Goal: Check status

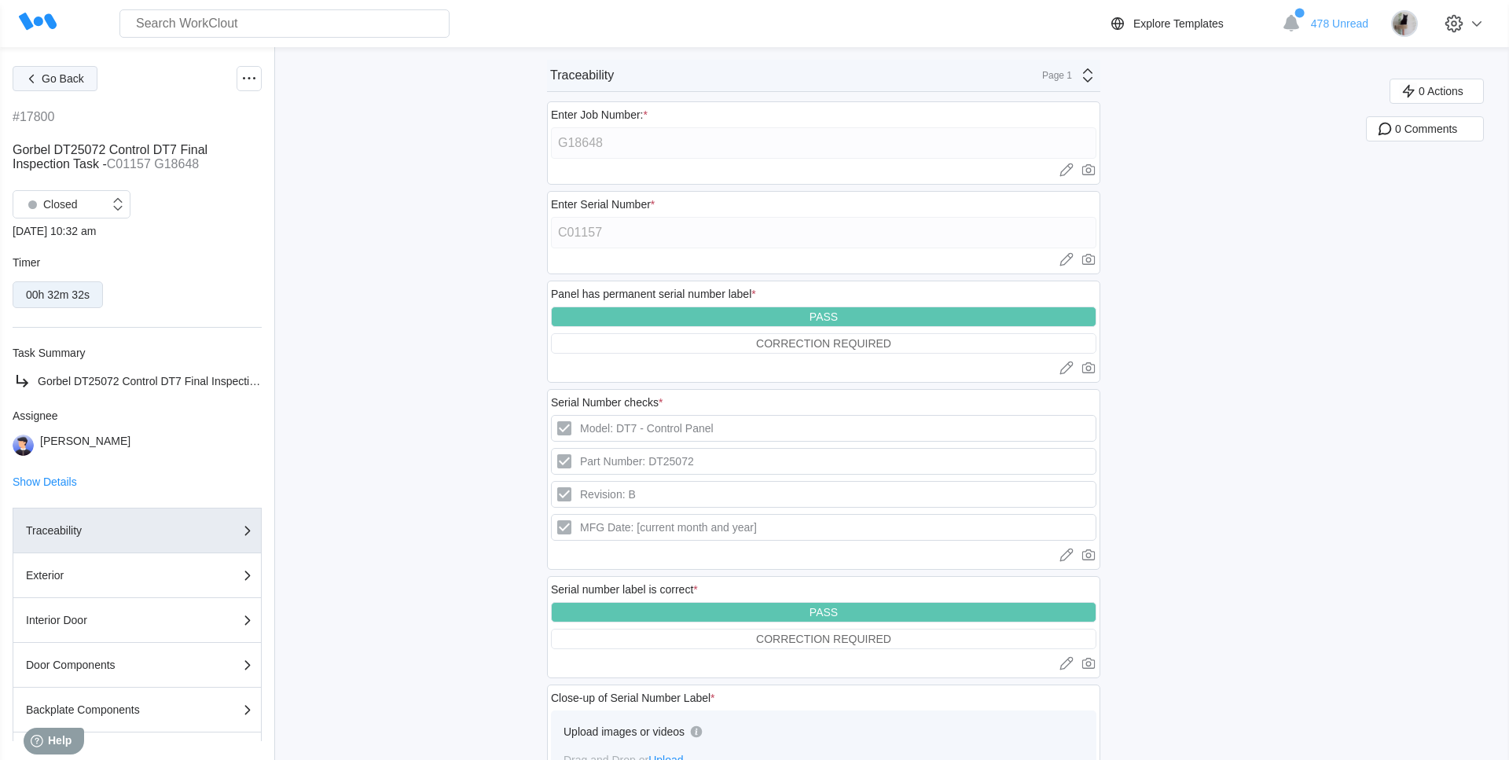
click at [46, 69] on button "Go Back" at bounding box center [55, 78] width 85 height 25
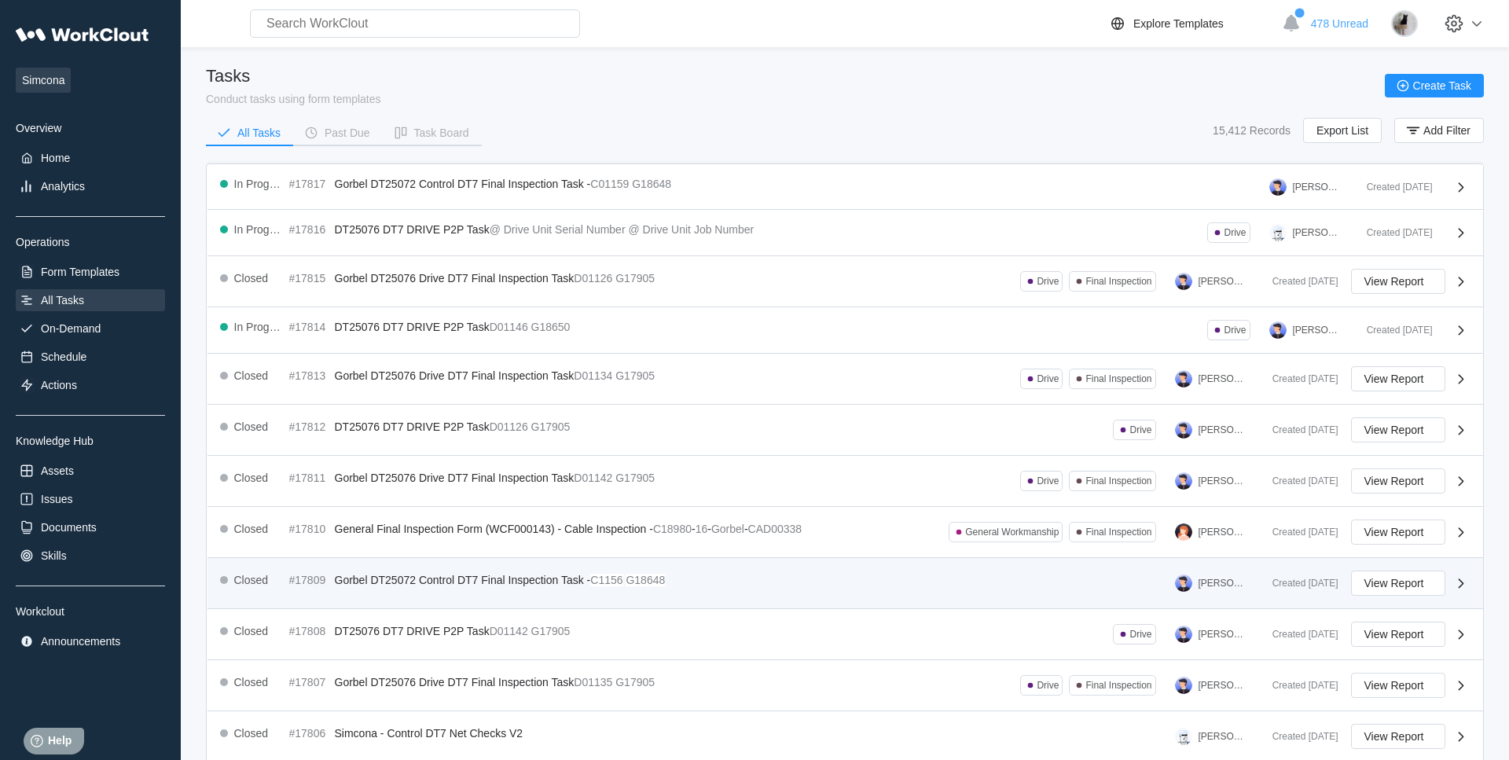
scroll to position [232, 0]
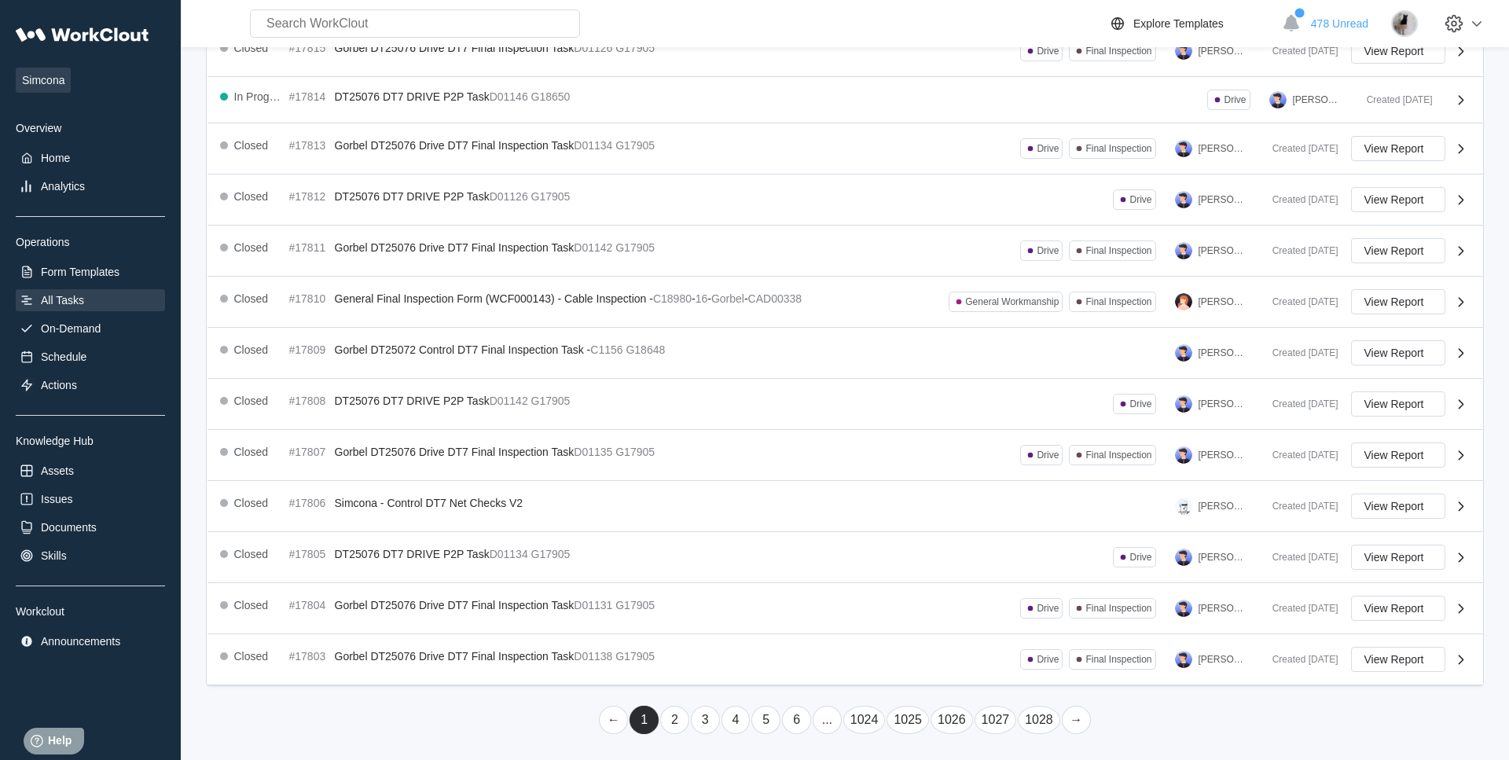
click at [666, 729] on link "2" at bounding box center [674, 720] width 29 height 28
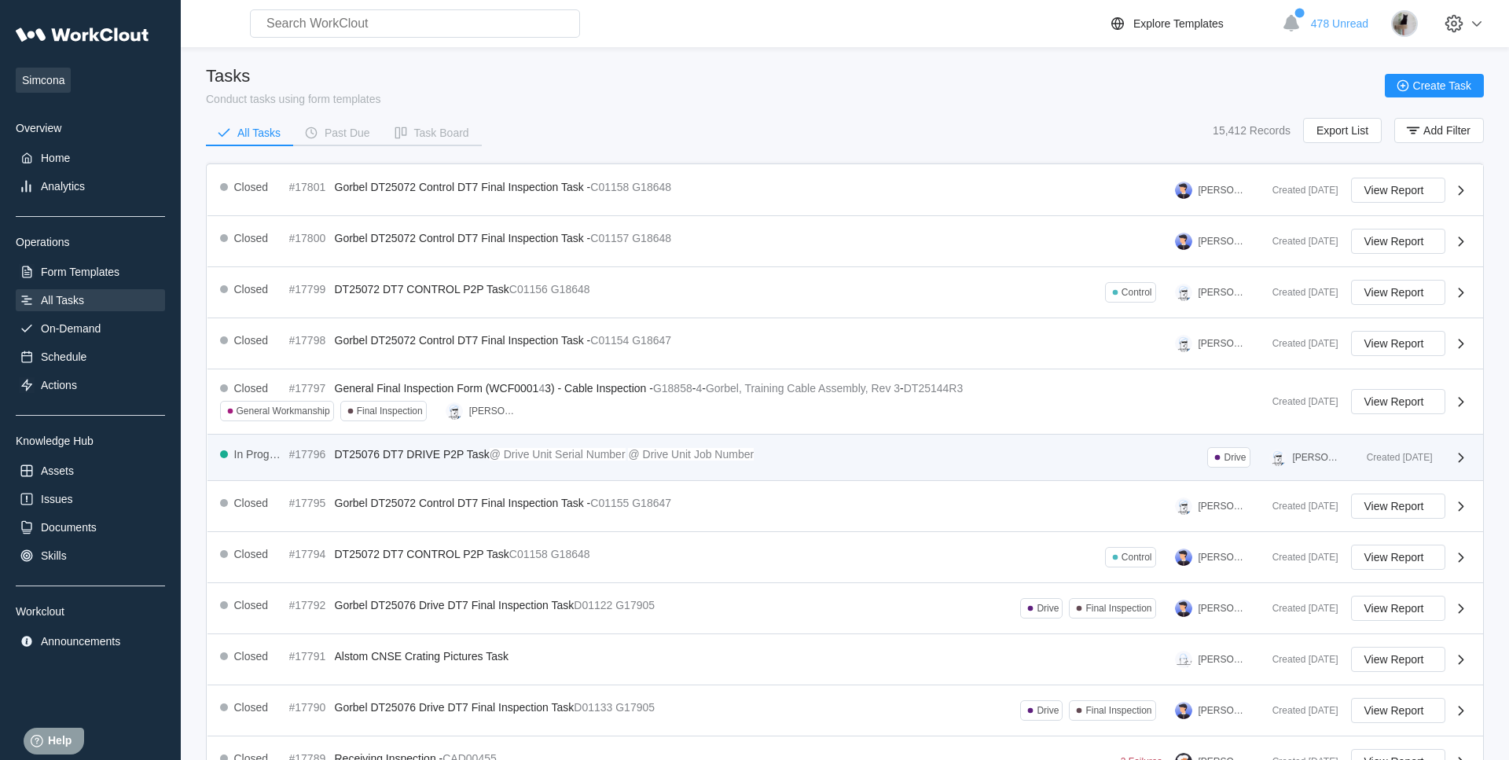
click at [376, 463] on div "In Progress #17796 DT25076 DT7 DRIVE P2P Task @ Drive Unit Serial Number @ Driv…" at bounding box center [787, 457] width 1134 height 20
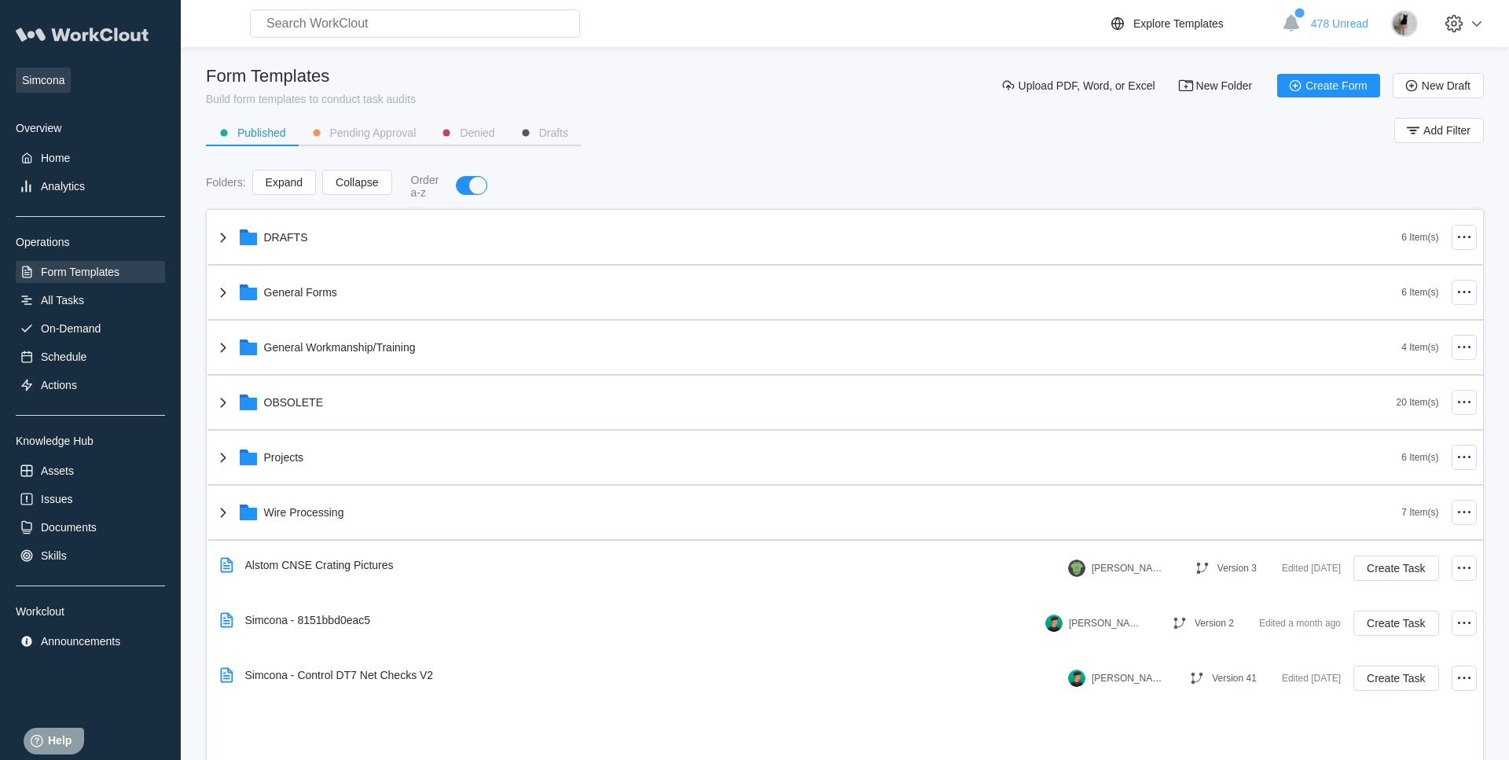
click at [94, 31] on icon at bounding box center [83, 35] width 134 height 33
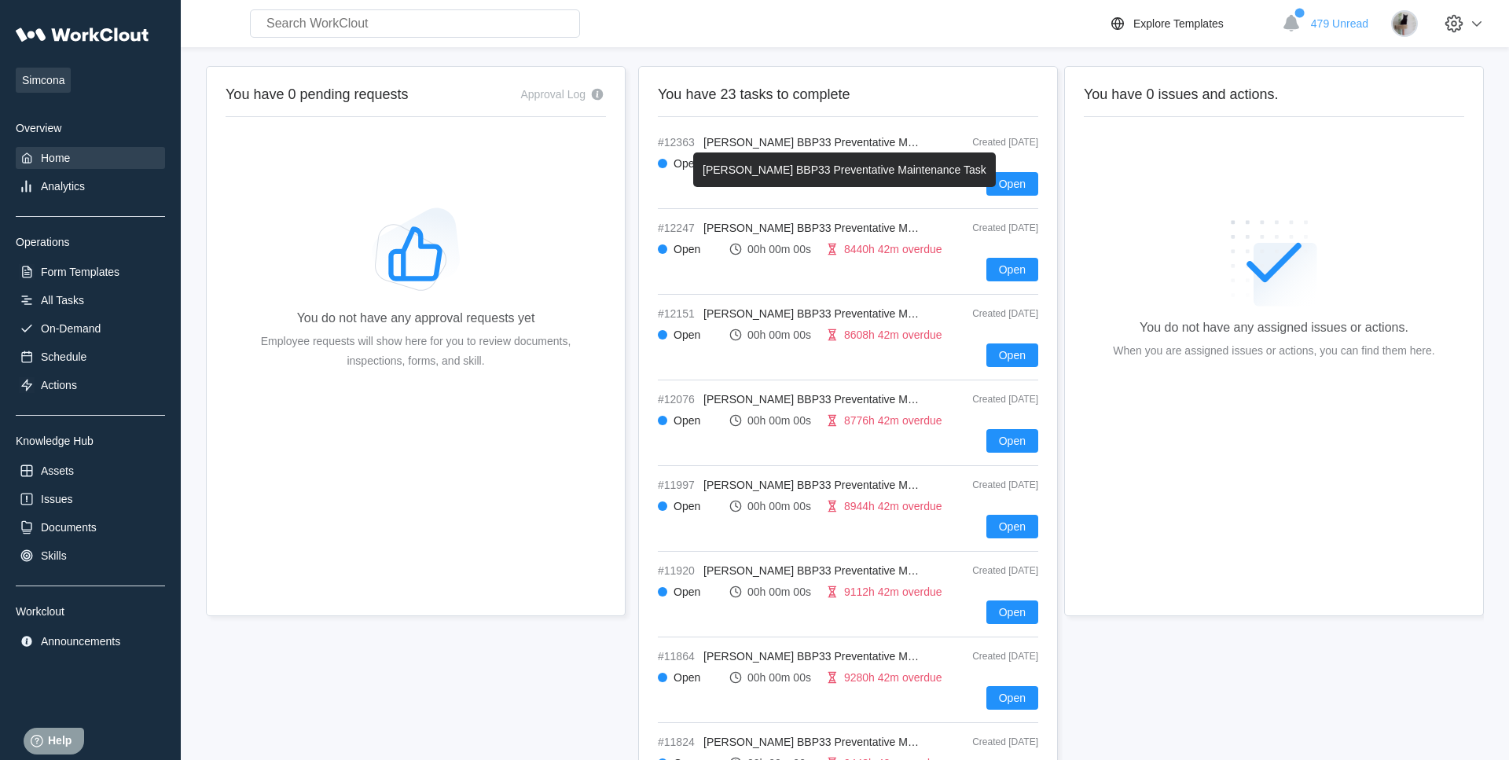
click at [716, 147] on span "Brady BBP33 Preventative Maintenance Task" at bounding box center [845, 142] width 284 height 13
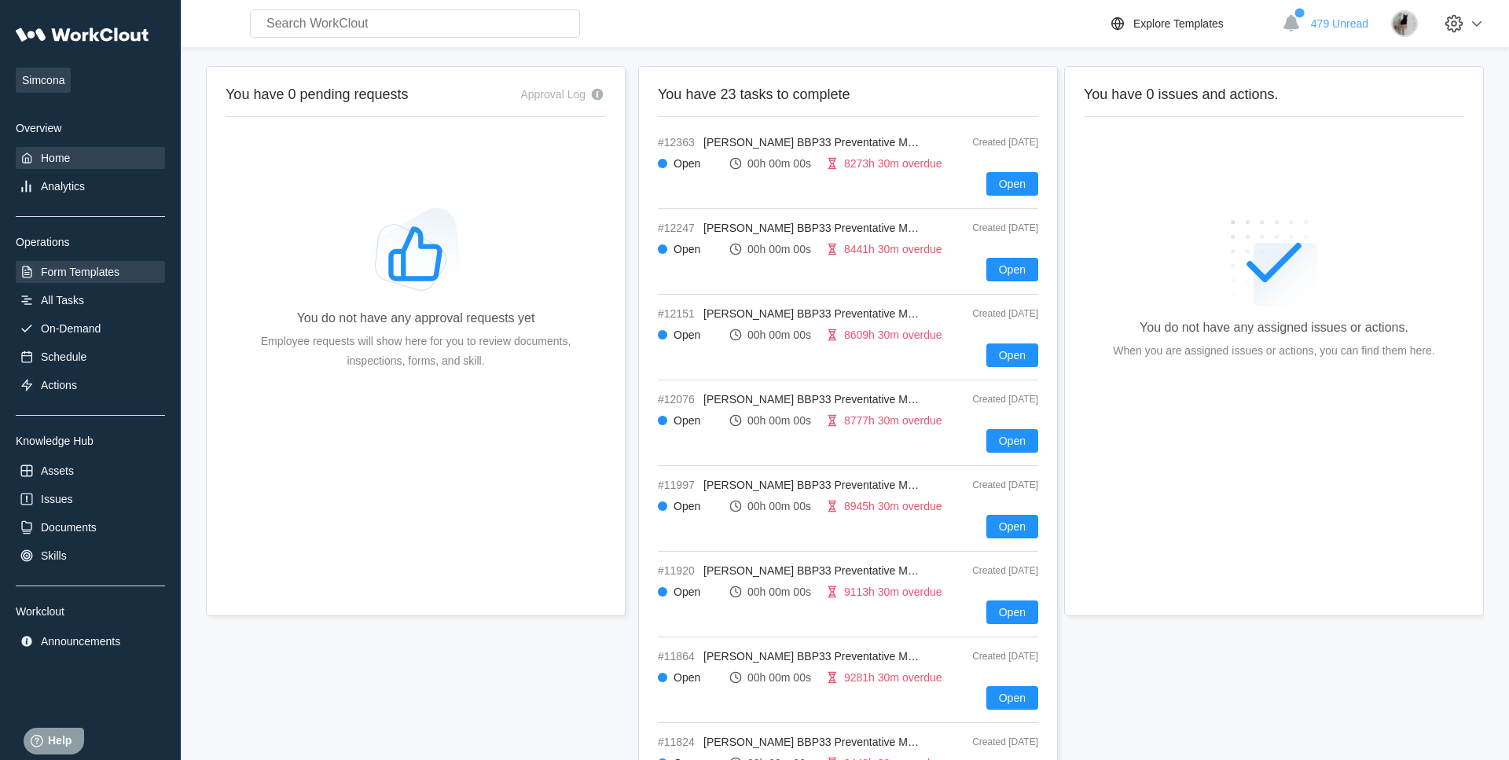
click at [97, 283] on div "Form Templates" at bounding box center [90, 272] width 149 height 22
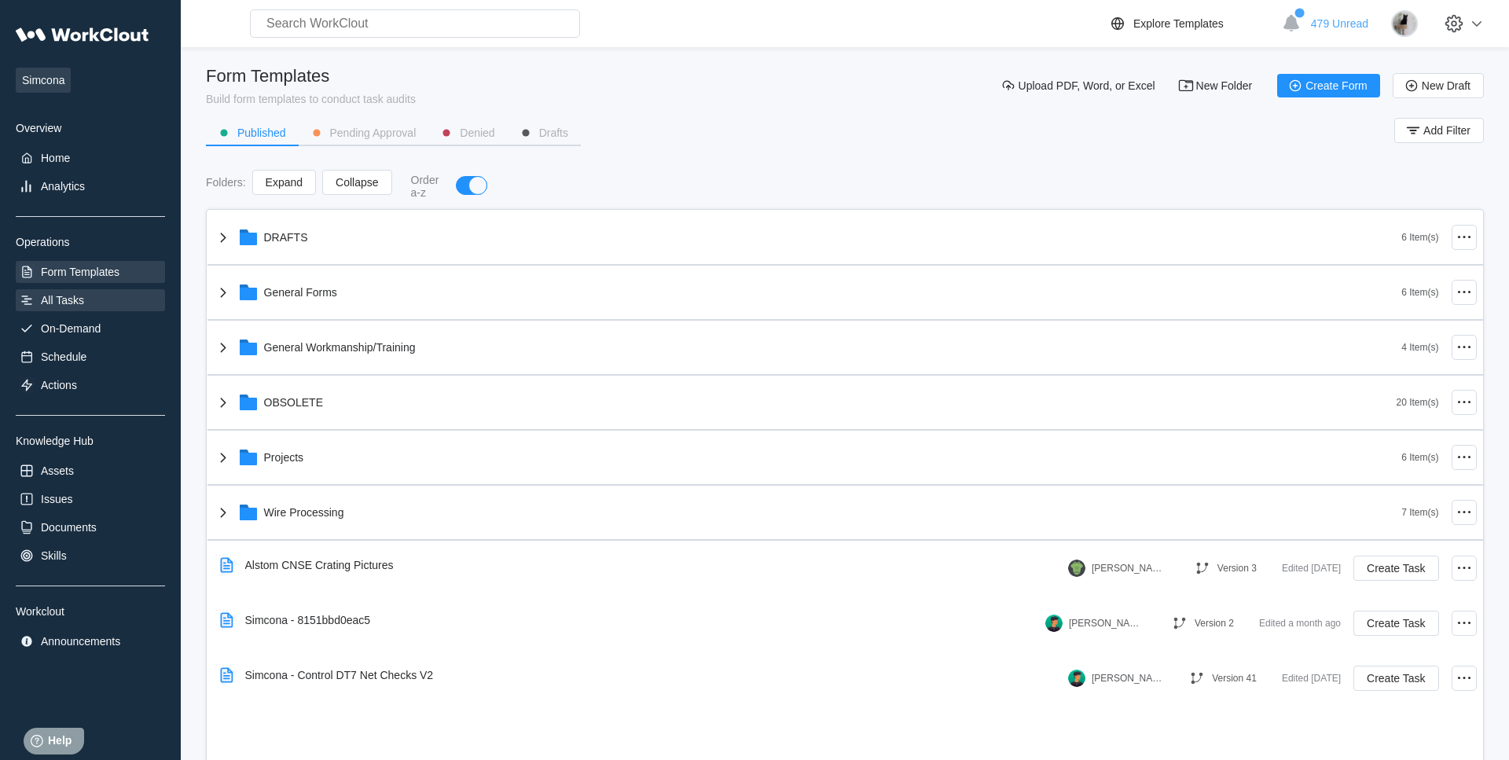
click at [90, 292] on div "All Tasks" at bounding box center [90, 300] width 149 height 22
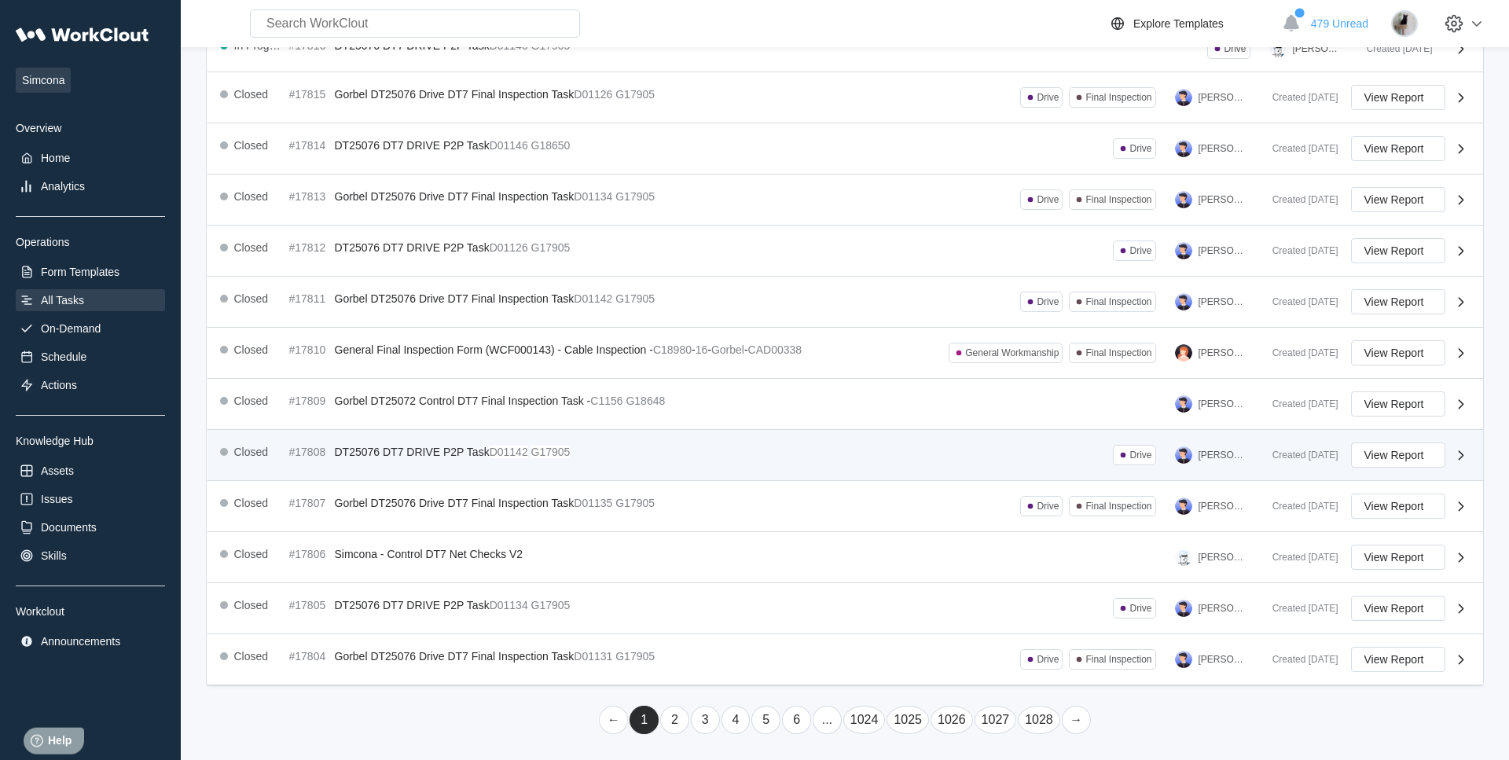
scroll to position [242, 0]
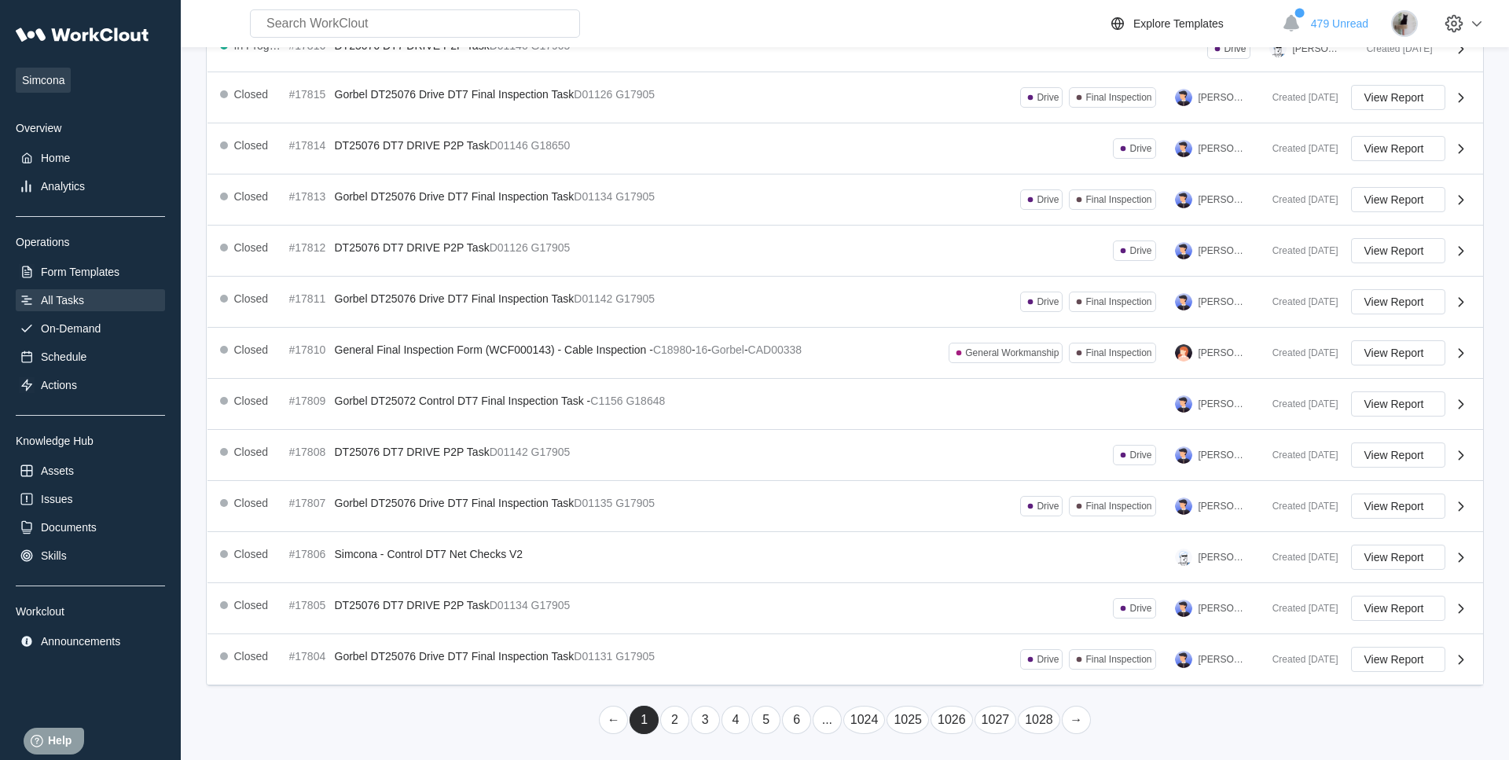
click at [682, 722] on link "2" at bounding box center [674, 720] width 29 height 28
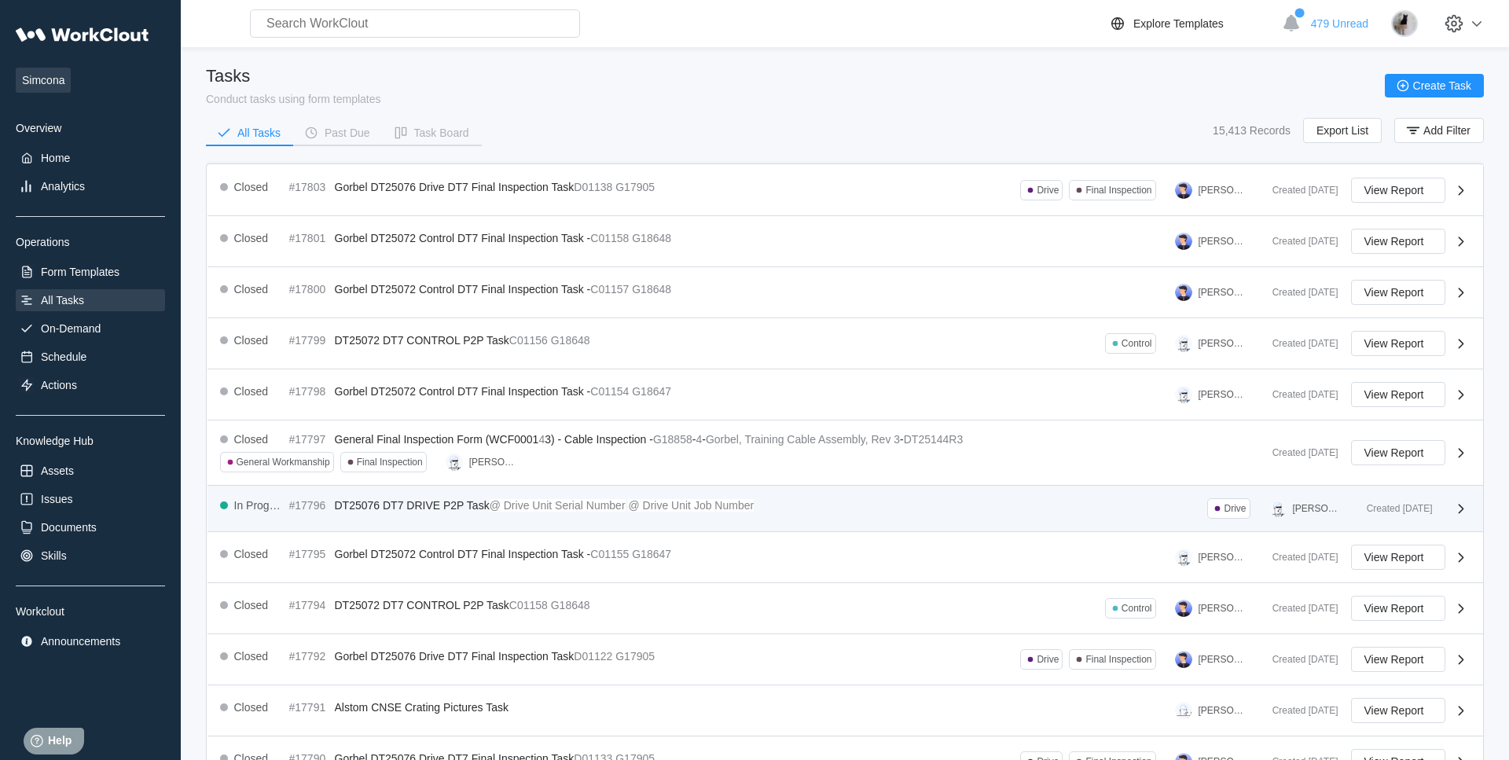
click at [410, 509] on span "DT25076 DT7 DRIVE P2P Task" at bounding box center [412, 505] width 155 height 13
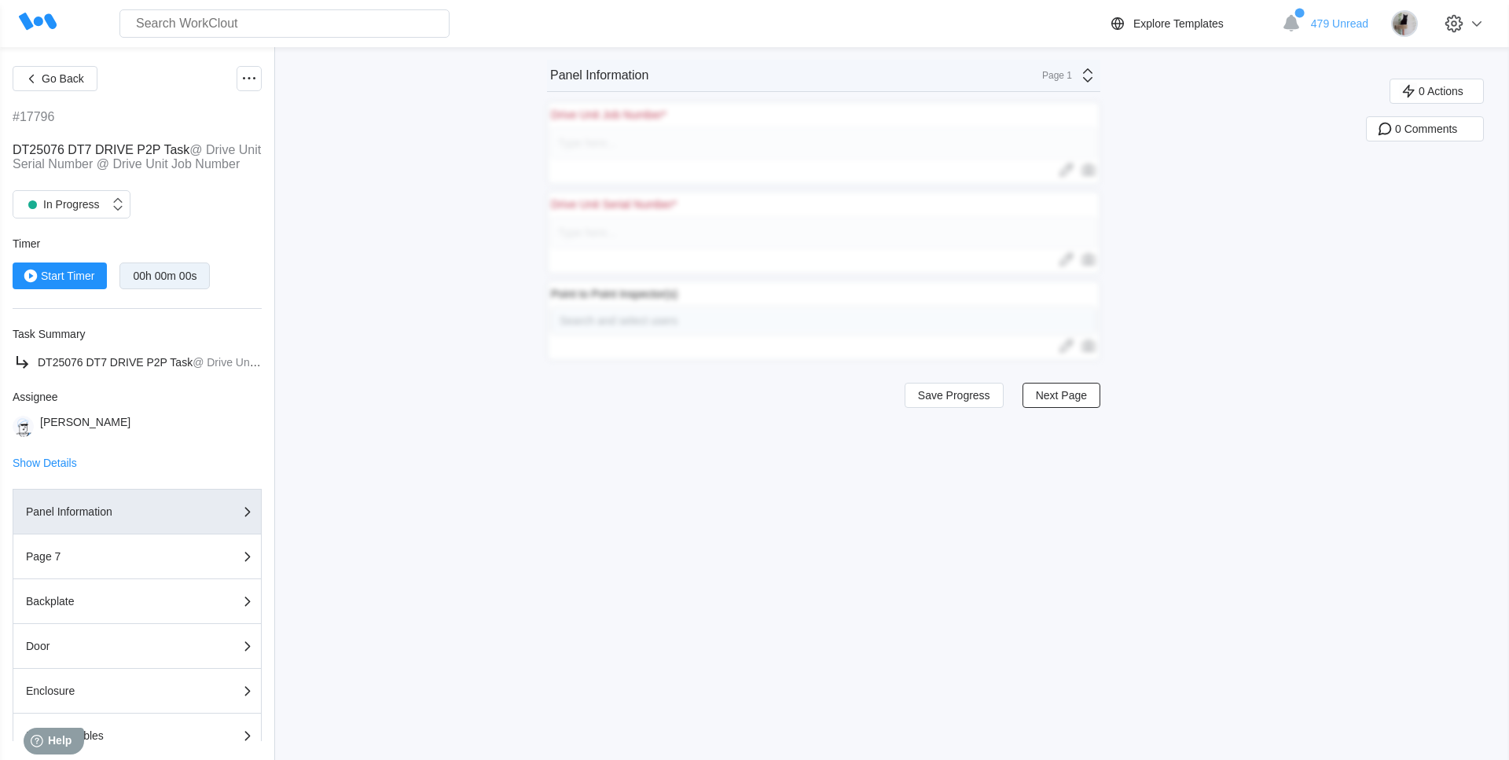
click at [1099, 355] on div "Point to Point Inspector(s) Search and select users Upload images or videos to …" at bounding box center [823, 321] width 553 height 80
click at [1272, 243] on div "Go Back #17796 DT25076 DT7 DRIVE P2P Task @ Drive Unit Serial Number @ Drive Un…" at bounding box center [754, 403] width 1509 height 713
click at [1186, 582] on div "Go Back #17796 DT25076 DT7 DRIVE P2P Task @ Drive Unit Serial Number @ Drive Un…" at bounding box center [754, 403] width 1509 height 713
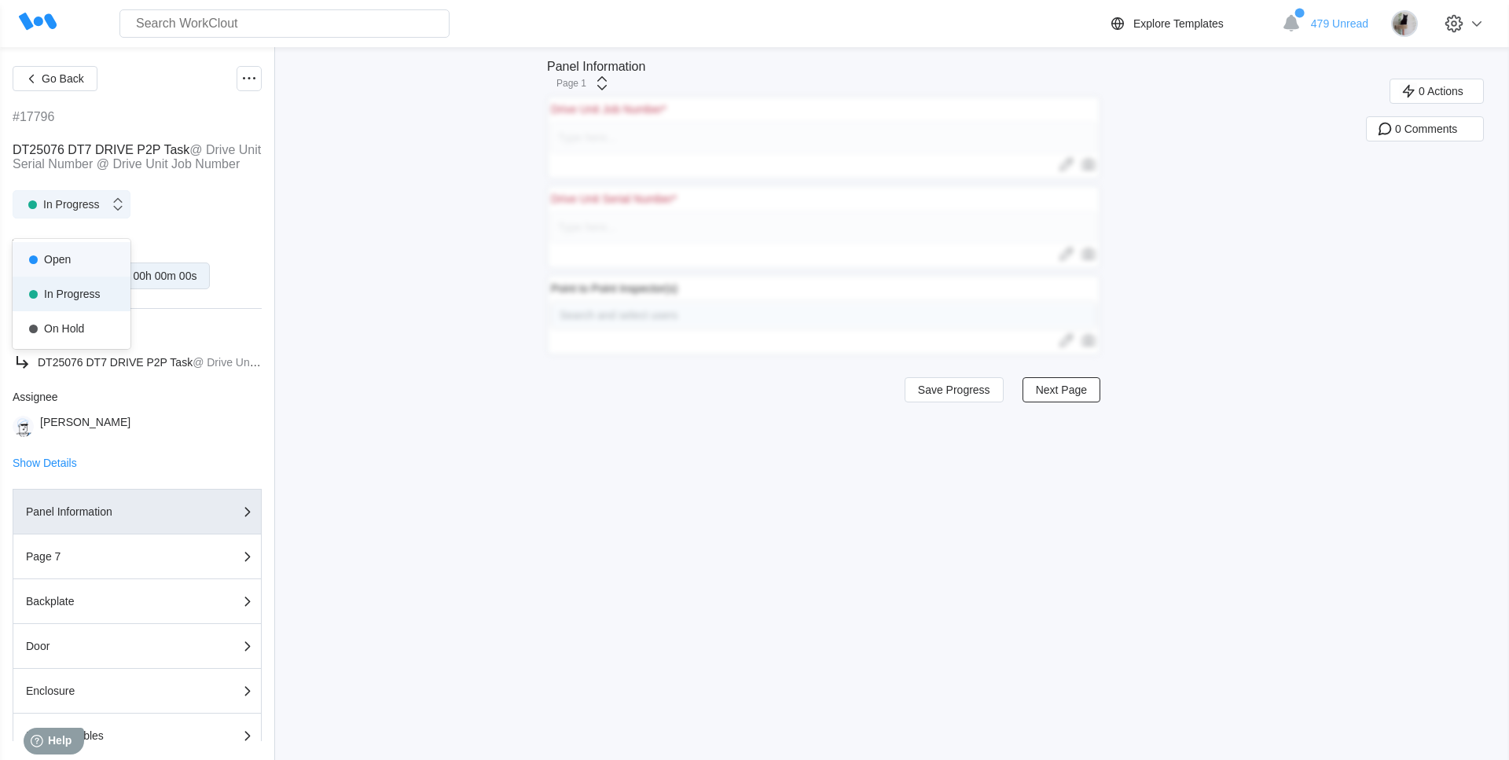
click at [102, 212] on div "In Progress" at bounding box center [61, 204] width 96 height 16
click at [200, 204] on div "option Open focused, 1 of 5. 3 results available. Use Up and Down to choose opt…" at bounding box center [137, 204] width 249 height 28
click at [693, 513] on div "Go Back #17796 DT25076 DT7 DRIVE P2P Task @ Drive Unit Serial Number @ Drive Un…" at bounding box center [754, 403] width 1509 height 713
click at [119, 219] on div at bounding box center [119, 204] width 20 height 30
click at [183, 209] on div "Go Back #17796 DT25076 DT7 DRIVE P2P Task @ Drive Unit Serial Number @ Drive Un…" at bounding box center [137, 403] width 249 height 675
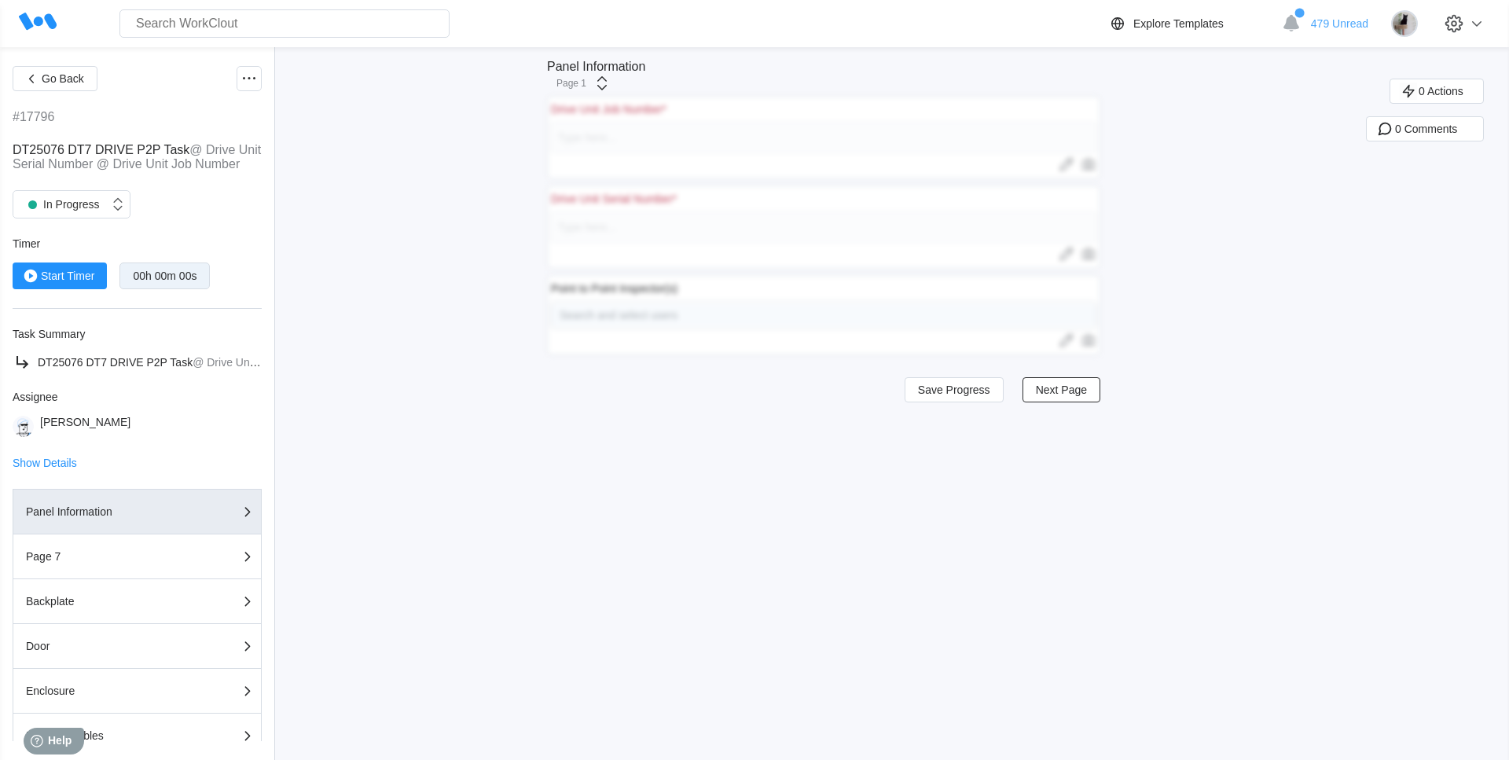
click at [895, 9] on div "Search for anything... Assets • Employees • Skills • Documents • Issues • Tasks" at bounding box center [582, 23] width 1051 height 28
click at [1251, 328] on div "Go Back #17796 DT25076 DT7 DRIVE P2P Task @ Drive Unit Serial Number @ Drive Un…" at bounding box center [754, 403] width 1509 height 713
